Goal: Register for event/course

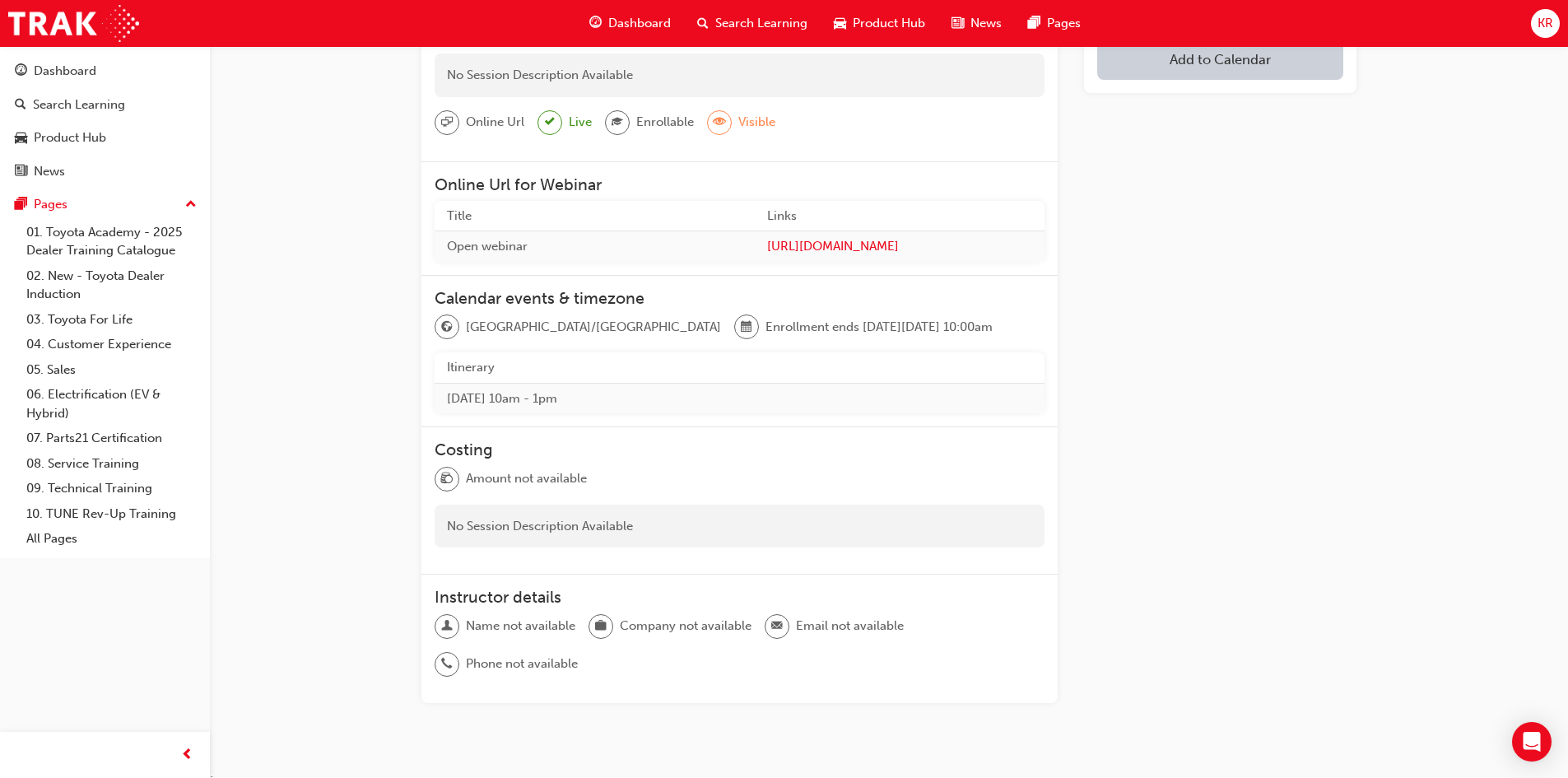
scroll to position [82, 0]
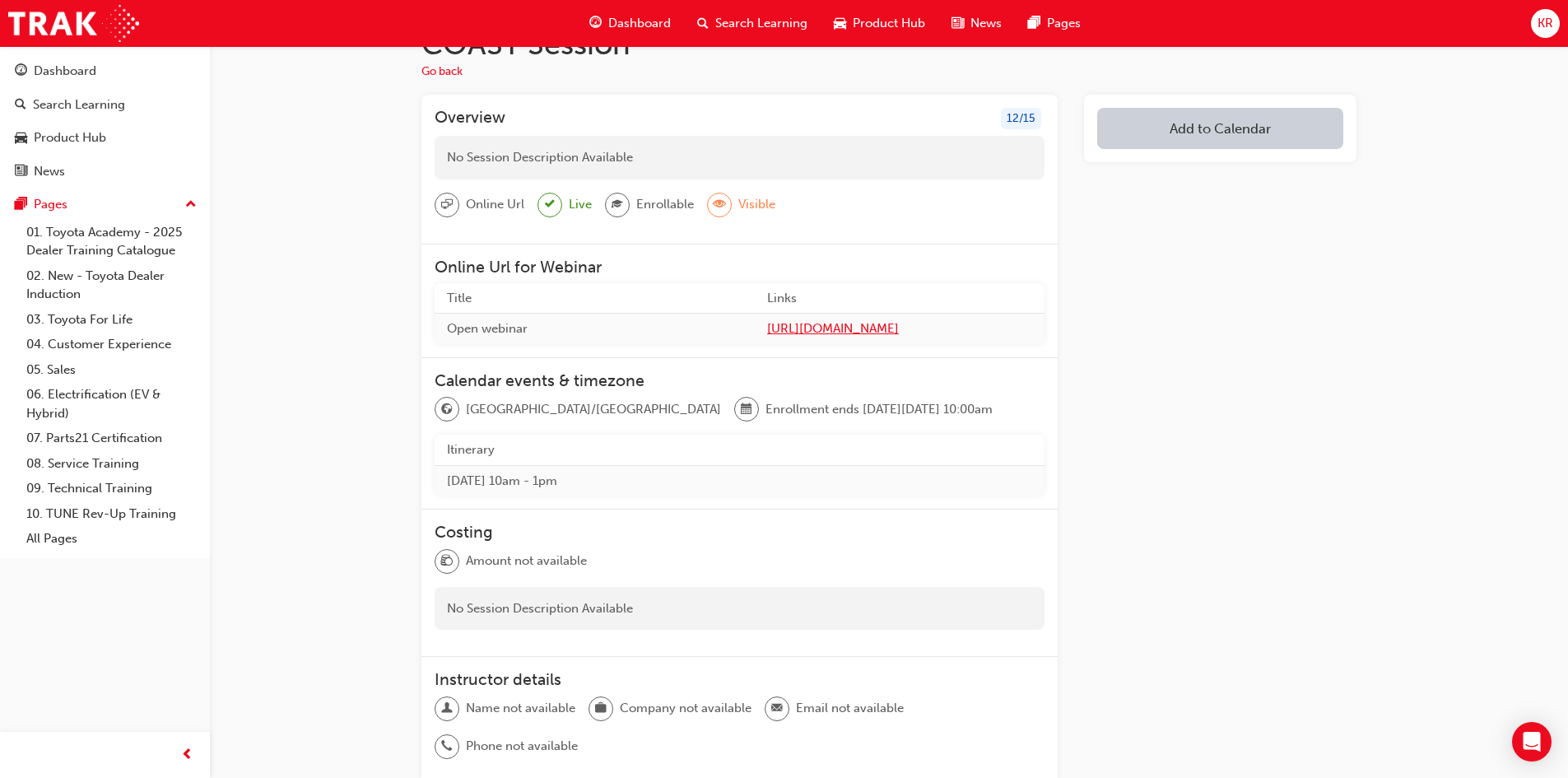
click at [767, 330] on span "https://teams.microsoft.com/l/meetup-join/19%3ameeting_Yjk5OTU2Y2EtMzg0Yy00NDdj…" at bounding box center [899, 329] width 265 height 19
